Goal: Navigation & Orientation: Find specific page/section

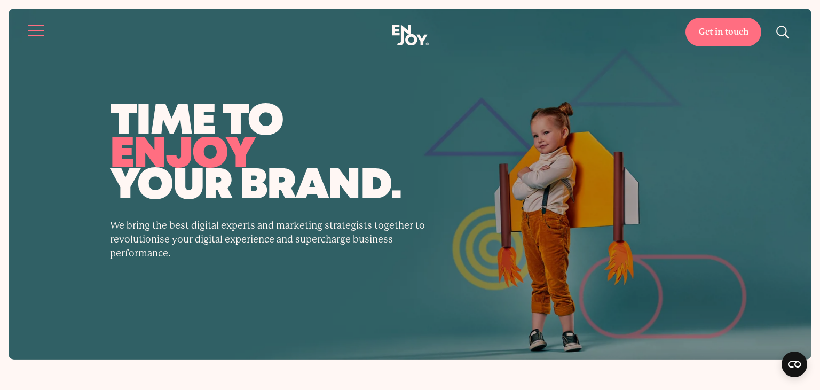
click at [37, 31] on button "Site navigation" at bounding box center [37, 30] width 22 height 22
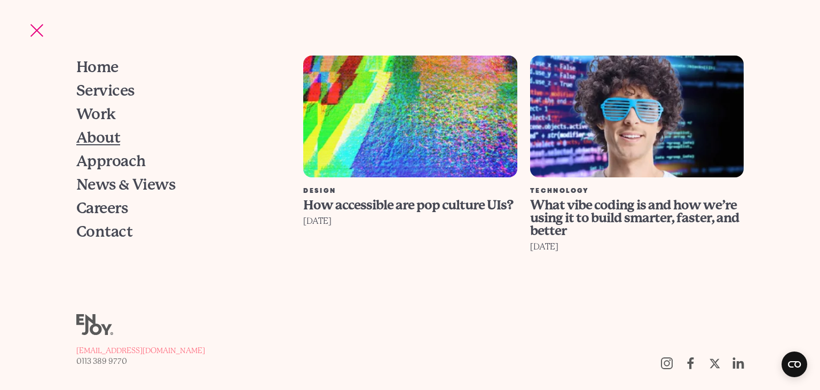
click at [109, 139] on span "About" at bounding box center [98, 137] width 44 height 15
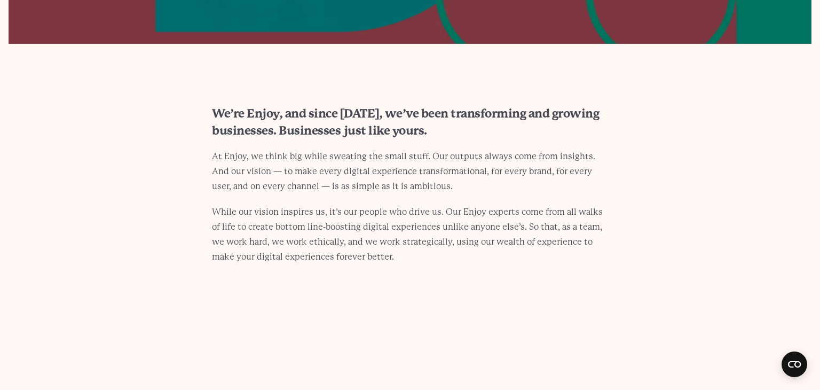
scroll to position [216, 0]
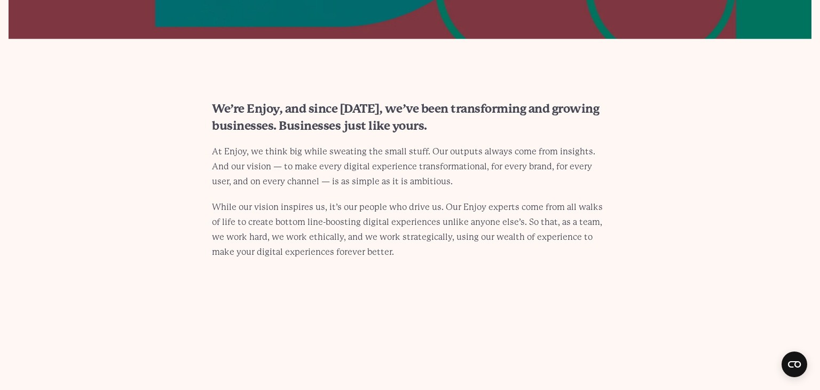
drag, startPoint x: 215, startPoint y: 106, endPoint x: 368, endPoint y: 250, distance: 210.3
click at [368, 250] on div "We’re Enjoy, and since 2008, we’ve been transforming and growing businesses. Bu…" at bounding box center [409, 192] width 447 height 185
copy div "We’re Enjoy, and since 2008, we’ve been transforming and growing businesses. Bu…"
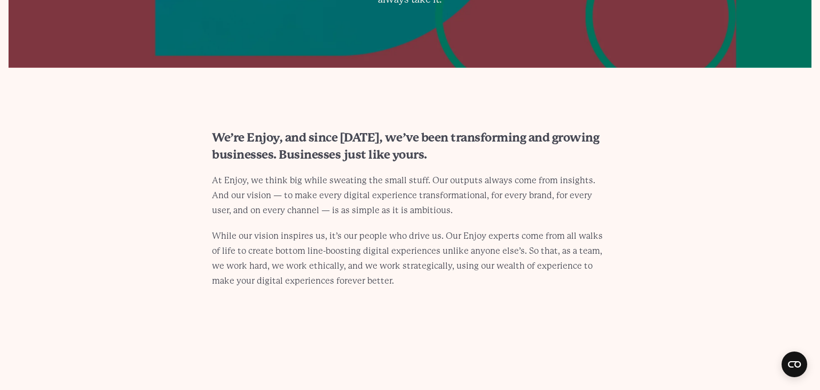
scroll to position [0, 0]
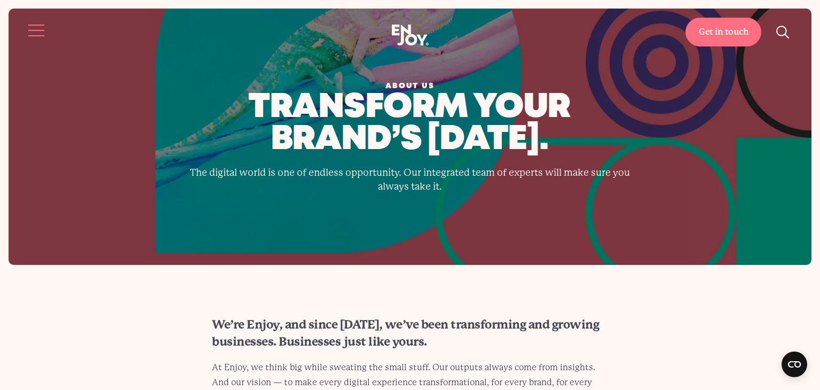
click at [31, 35] on button "Site navigation" at bounding box center [37, 30] width 22 height 22
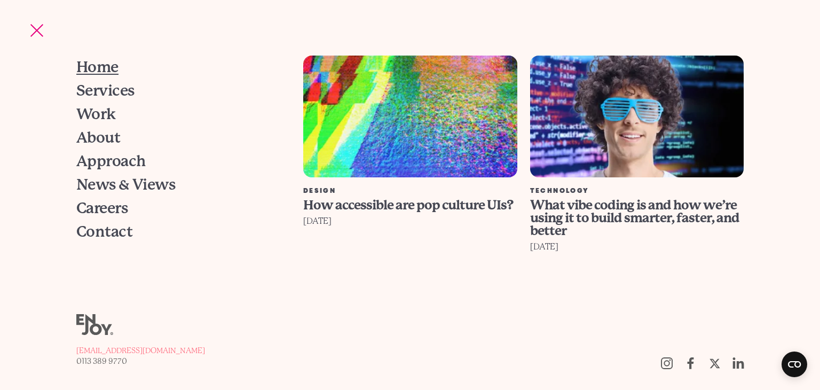
click at [97, 76] on link "Home" at bounding box center [176, 67] width 200 height 23
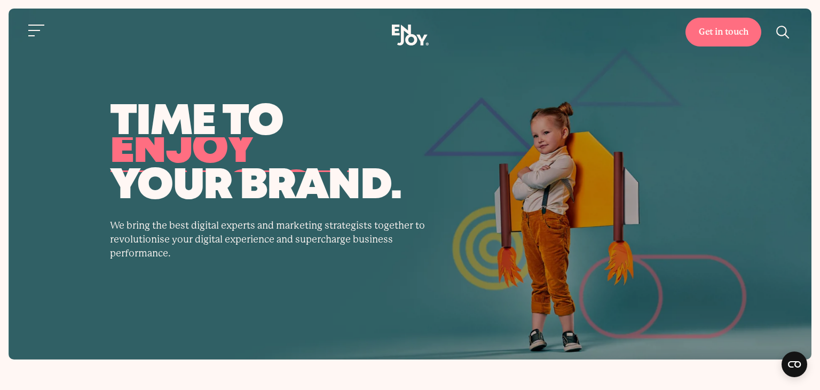
click at [156, 46] on div "Get in touch Home Services Work About" at bounding box center [410, 36] width 820 height 22
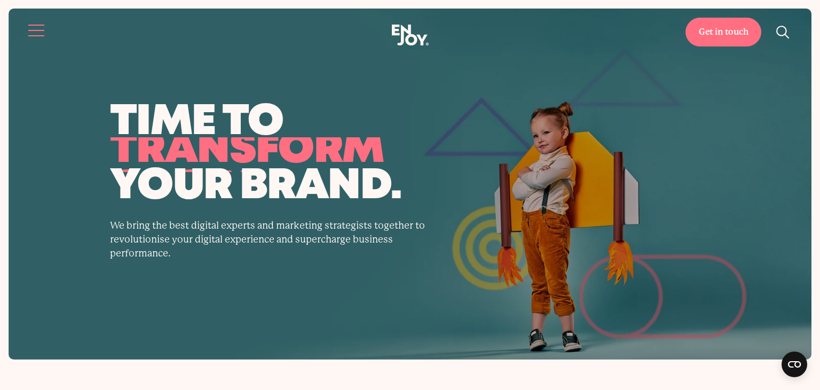
click at [34, 26] on button "Site navigation" at bounding box center [37, 30] width 22 height 22
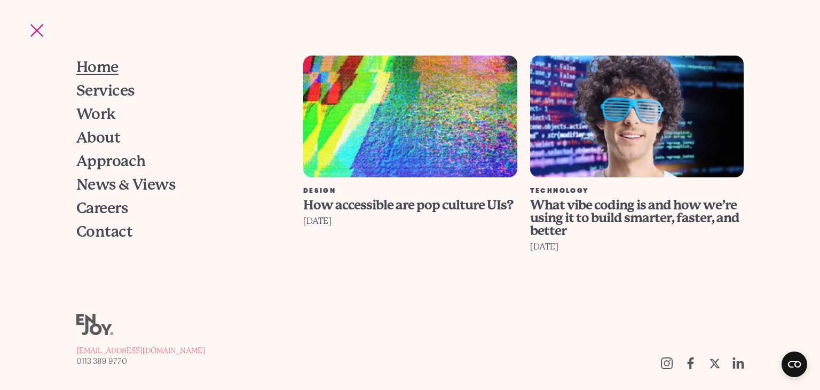
click at [108, 69] on span "Home" at bounding box center [97, 67] width 42 height 15
